Goal: Check status

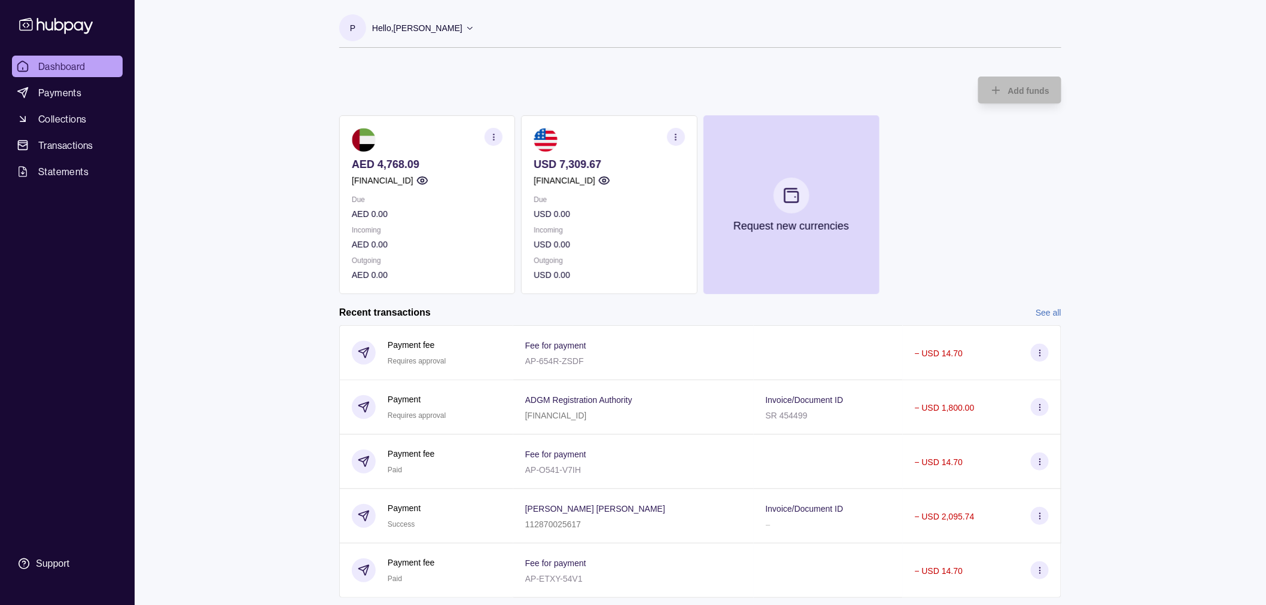
click at [228, 240] on div "Dashboard Payments Collections Transactions Statements Support P Hello, [PERSON…" at bounding box center [633, 394] width 1266 height 789
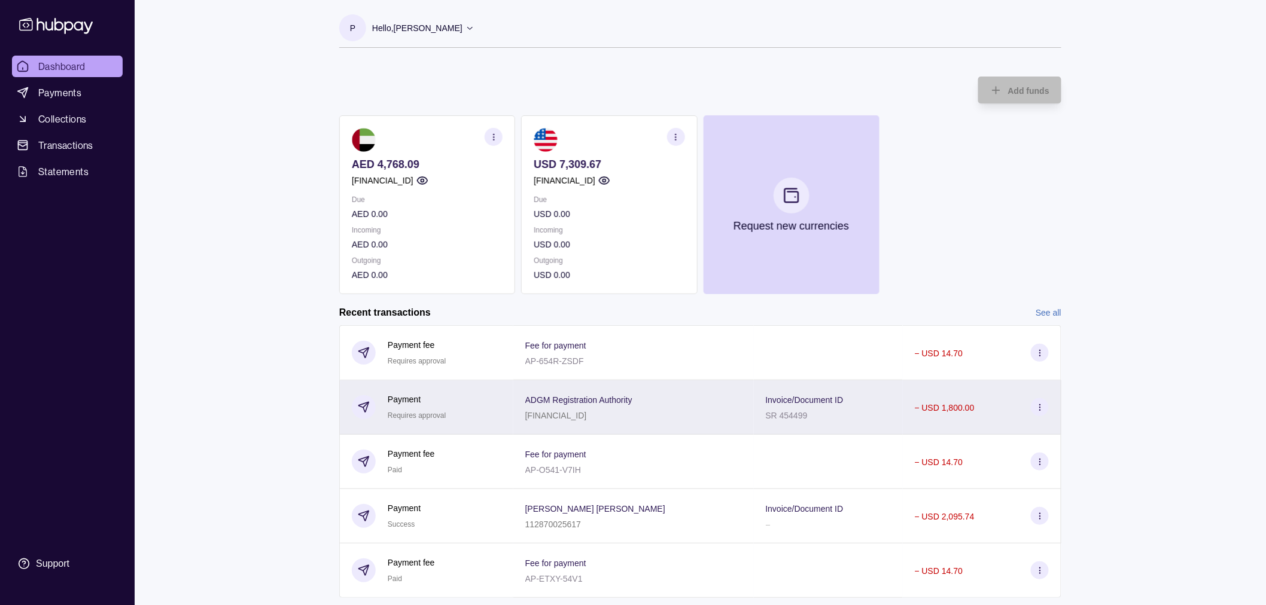
click at [523, 420] on tr "Payment Requires approval ADGM Registration Authority [FINANCIAL_ID] Invoice/Do…" at bounding box center [700, 407] width 722 height 54
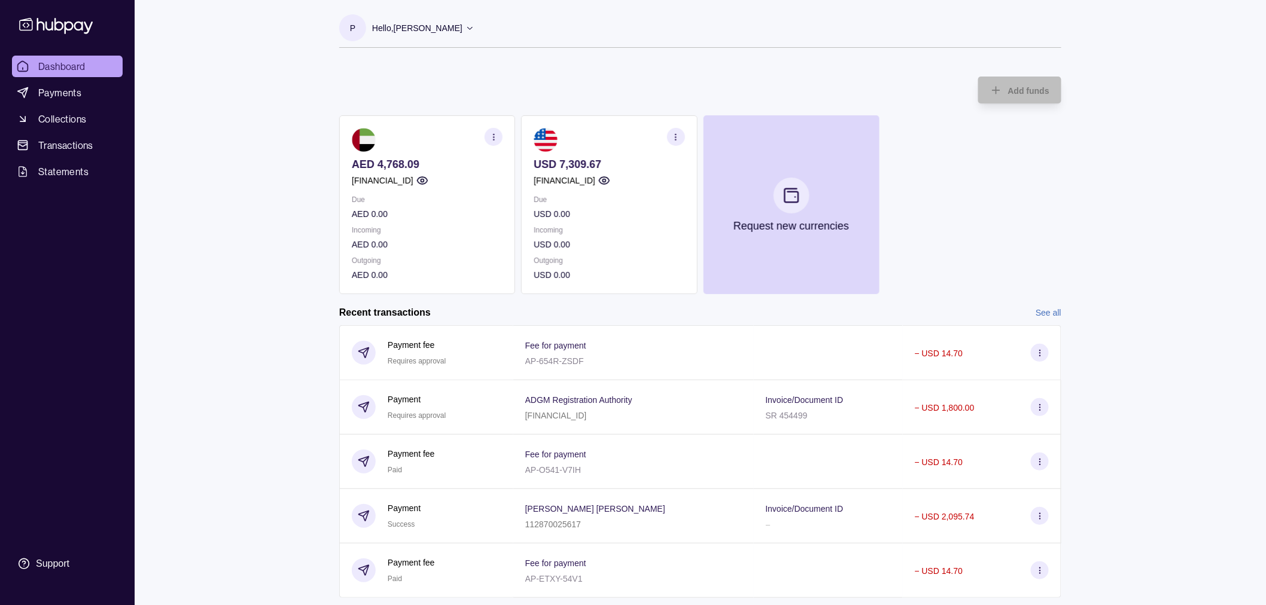
click at [201, 295] on html "Dashboard Payments Collections Transactions Statements Support P Hello, [PERSON…" at bounding box center [633, 394] width 1266 height 789
click at [185, 135] on div "Dashboard Payments Collections Transactions Statements Support P Hello, [PERSON…" at bounding box center [633, 394] width 1266 height 789
click at [682, 249] on p "USD 0.00" at bounding box center [608, 244] width 151 height 13
drag, startPoint x: 255, startPoint y: 146, endPoint x: 212, endPoint y: 69, distance: 87.5
click at [249, 144] on div "Dashboard Payments Collections Transactions Statements Support P Hello, [PERSON…" at bounding box center [633, 394] width 1266 height 789
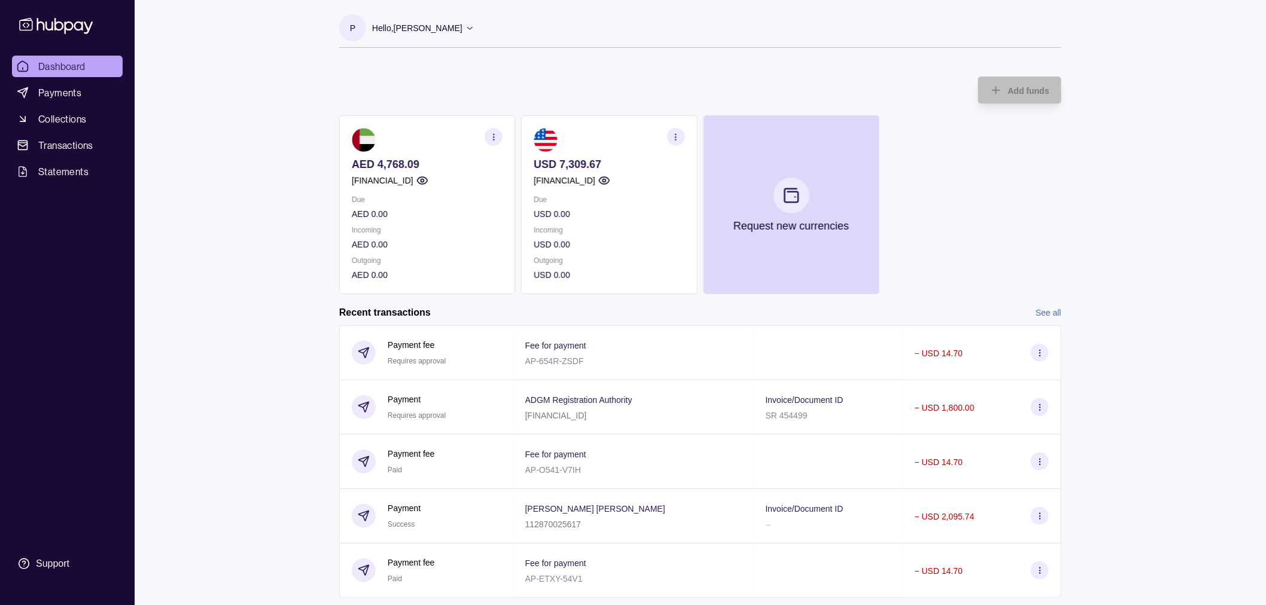
click at [258, 353] on div "Dashboard Payments Collections Transactions Statements Support P Hello, [PERSON…" at bounding box center [633, 394] width 1266 height 789
